Goal: Transaction & Acquisition: Purchase product/service

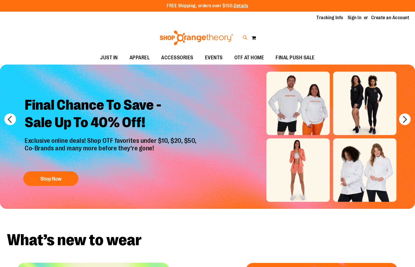
click at [244, 40] on icon at bounding box center [245, 37] width 5 height 7
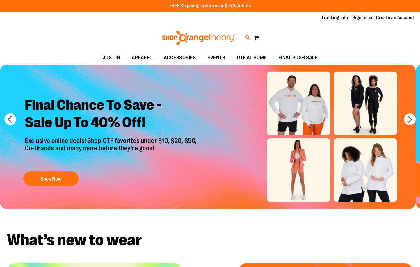
type input "**********"
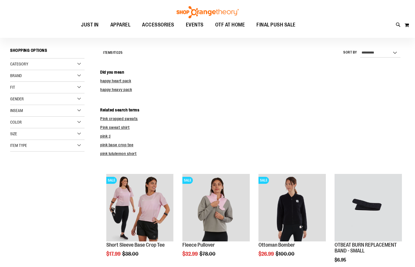
scroll to position [145, 0]
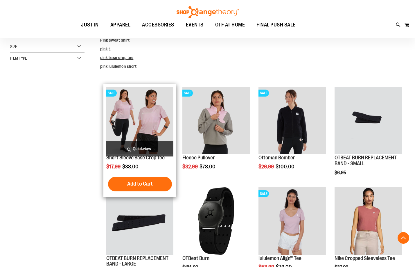
click at [143, 131] on img "product" at bounding box center [139, 120] width 67 height 67
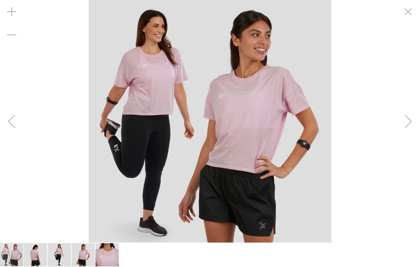
click at [400, 126] on div "Next" at bounding box center [407, 121] width 23 height 23
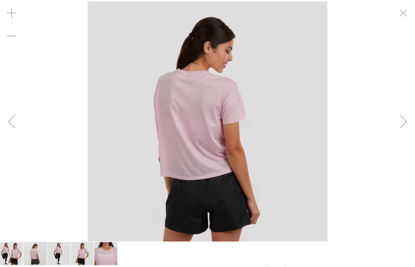
scroll to position [58, 0]
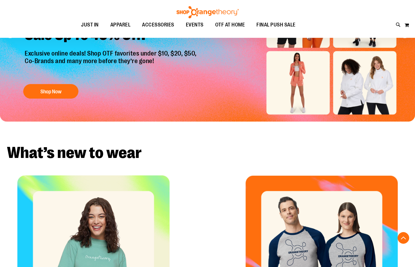
scroll to position [203, 0]
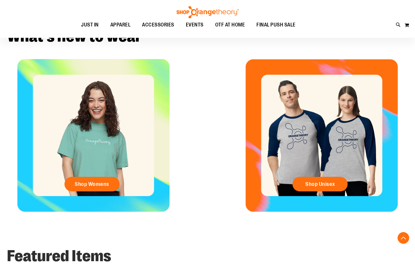
click at [141, 145] on div "Shop Womens" at bounding box center [93, 135] width 187 height 153
click at [106, 187] on span "Shop Womens" at bounding box center [92, 184] width 35 height 6
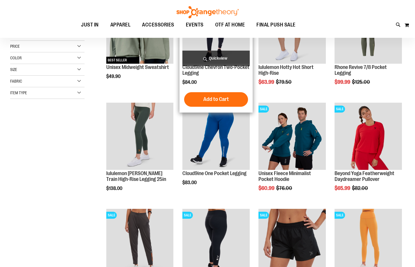
scroll to position [58, 0]
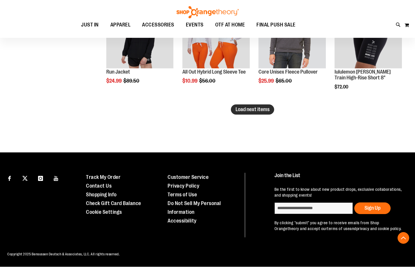
click at [248, 113] on button "Load next items" at bounding box center [252, 109] width 43 height 10
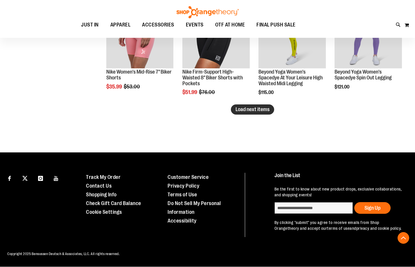
click at [253, 107] on span "Load next items" at bounding box center [253, 109] width 34 height 6
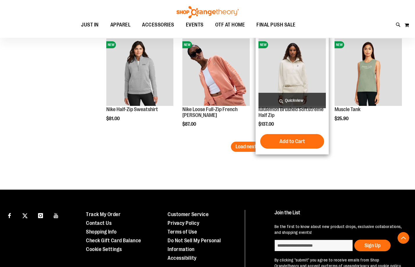
scroll to position [1576, 0]
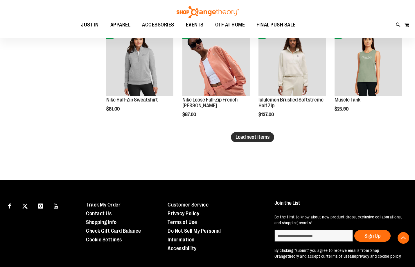
click at [257, 137] on span "Load next items" at bounding box center [253, 137] width 34 height 6
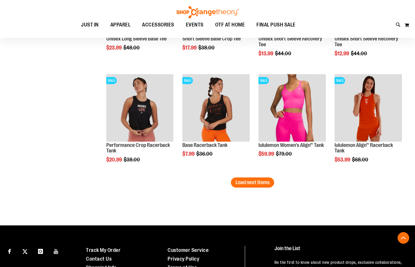
scroll to position [1895, 0]
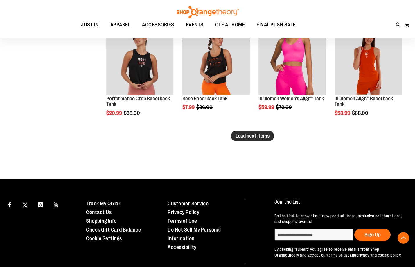
click at [252, 138] on span "Load next items" at bounding box center [253, 136] width 34 height 6
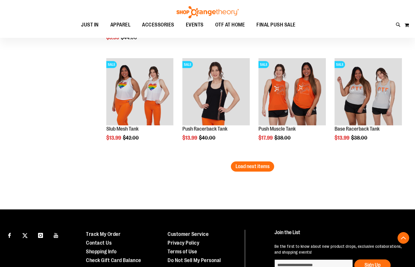
scroll to position [2186, 0]
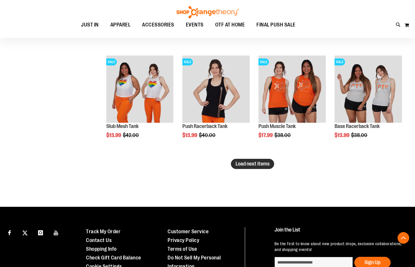
click at [265, 166] on span "Load next items" at bounding box center [253, 164] width 34 height 6
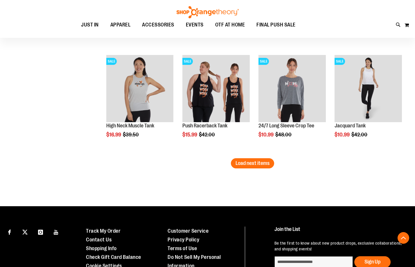
scroll to position [2506, 0]
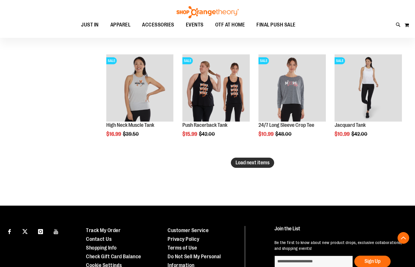
click at [253, 165] on span "Load next items" at bounding box center [253, 163] width 34 height 6
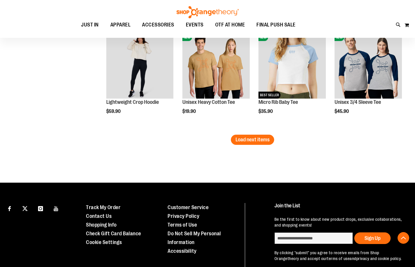
scroll to position [2877, 0]
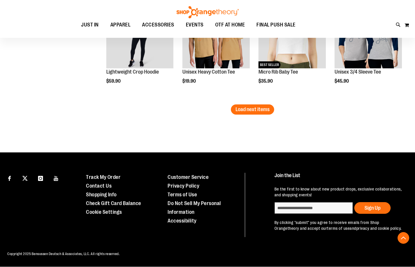
click at [246, 107] on span "Load next items" at bounding box center [253, 109] width 34 height 6
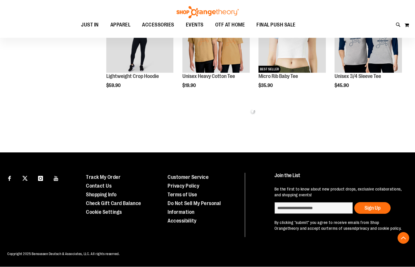
scroll to position [2877, 0]
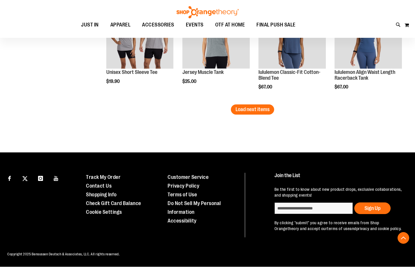
click at [246, 106] on button "Load next items" at bounding box center [252, 109] width 43 height 10
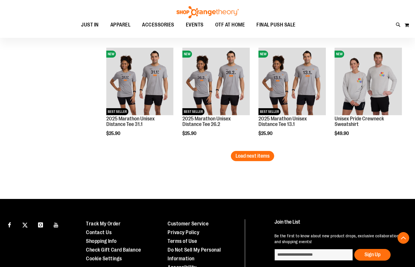
scroll to position [3486, 0]
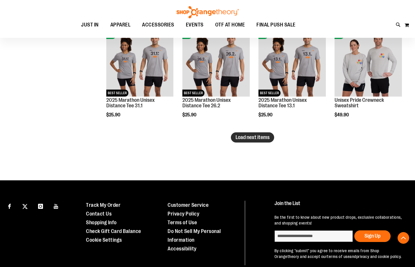
click at [261, 139] on span "Load next items" at bounding box center [253, 137] width 34 height 6
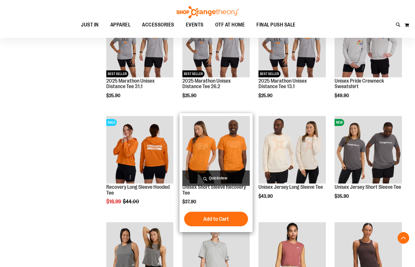
scroll to position [3515, 0]
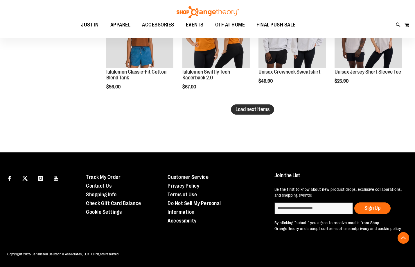
click at [245, 111] on span "Load next items" at bounding box center [253, 109] width 34 height 6
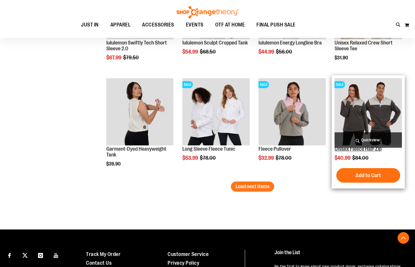
scroll to position [4119, 0]
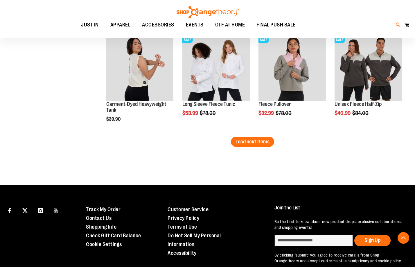
click at [397, 26] on icon at bounding box center [398, 25] width 5 height 7
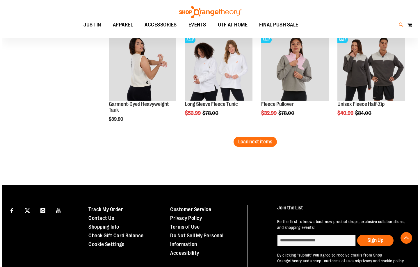
scroll to position [4120, 0]
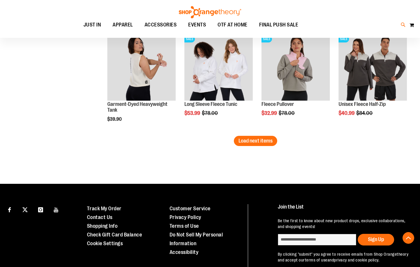
type input "*****"
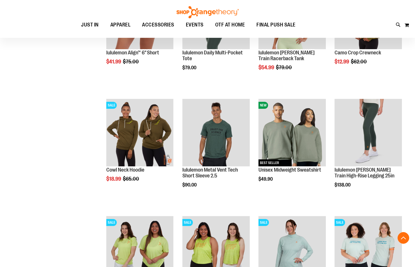
scroll to position [959, 0]
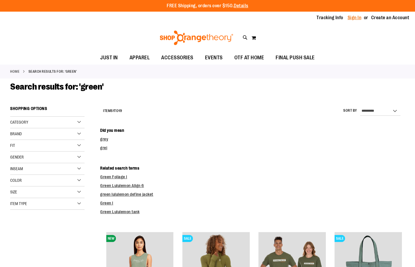
click at [357, 19] on link "Sign In" at bounding box center [355, 18] width 14 height 6
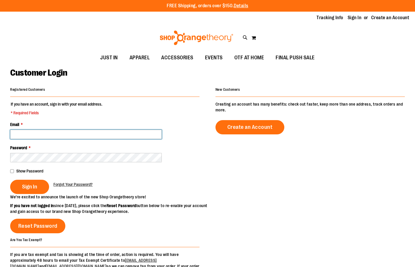
click at [66, 131] on input "Email *" at bounding box center [86, 134] width 152 height 9
type input "**********"
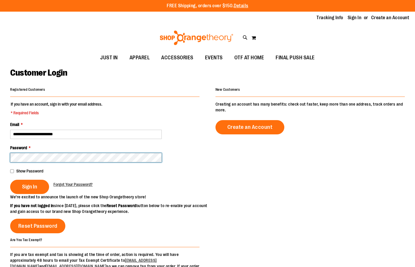
click at [10, 180] on button "Sign In" at bounding box center [29, 187] width 39 height 14
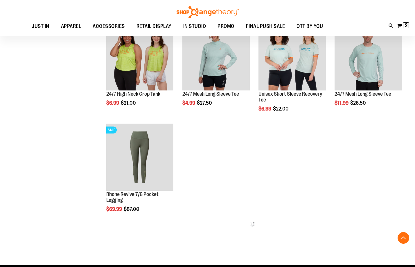
scroll to position [552, 0]
